Goal: Use online tool/utility: Utilize a website feature to perform a specific function

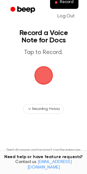
click at [43, 78] on span "button" at bounding box center [44, 75] width 32 height 32
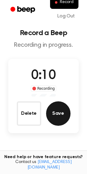
click at [55, 117] on button "Save" at bounding box center [58, 113] width 24 height 24
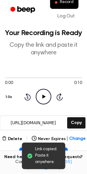
click at [43, 94] on icon "Play Audio" at bounding box center [44, 97] width 16 height 16
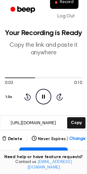
click at [43, 94] on icon "Pause Audio" at bounding box center [44, 97] width 16 height 16
click at [41, 95] on icon "Play Audio" at bounding box center [44, 97] width 16 height 16
click at [41, 95] on icon "Pause Audio" at bounding box center [44, 97] width 16 height 16
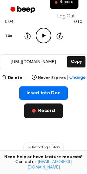
click at [46, 111] on button "Record" at bounding box center [43, 111] width 39 height 15
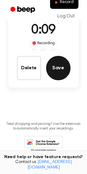
click at [62, 76] on button "Save" at bounding box center [58, 68] width 24 height 24
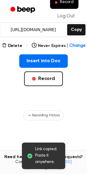
scroll to position [109, 0]
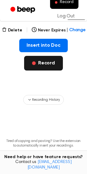
click at [41, 62] on button "Record" at bounding box center [43, 63] width 39 height 15
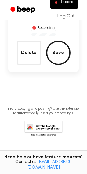
scroll to position [28, 0]
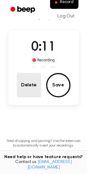
click at [39, 87] on button "Delete" at bounding box center [29, 85] width 24 height 24
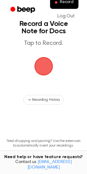
click at [43, 67] on span "button" at bounding box center [43, 66] width 19 height 19
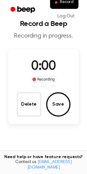
scroll to position [28, 0]
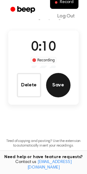
click at [62, 92] on button "Save" at bounding box center [58, 85] width 24 height 24
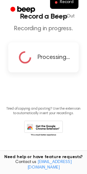
scroll to position [0, 0]
